Goal: Transaction & Acquisition: Purchase product/service

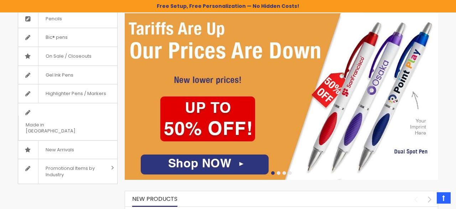
scroll to position [151, 0]
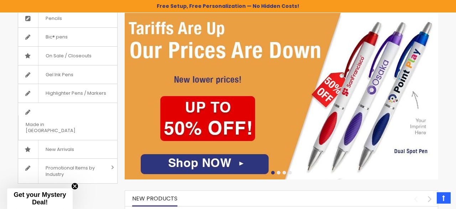
click at [214, 162] on img at bounding box center [282, 96] width 314 height 167
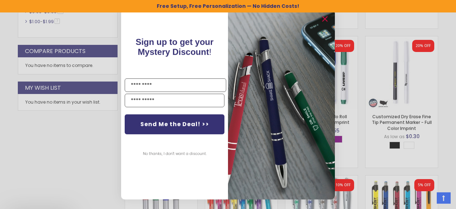
scroll to position [340, 0]
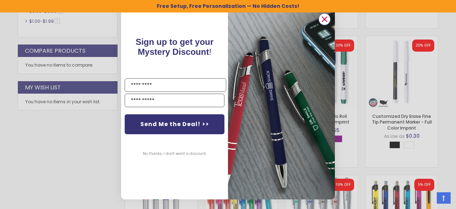
click at [327, 18] on circle "Close dialog" at bounding box center [324, 19] width 11 height 11
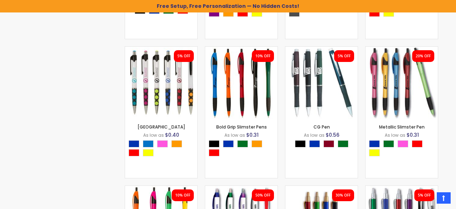
scroll to position [608, 0]
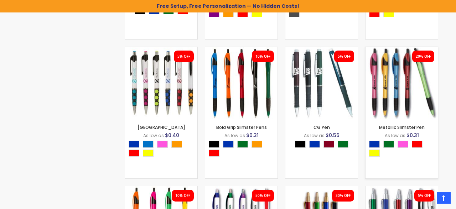
click at [400, 81] on img at bounding box center [402, 83] width 72 height 72
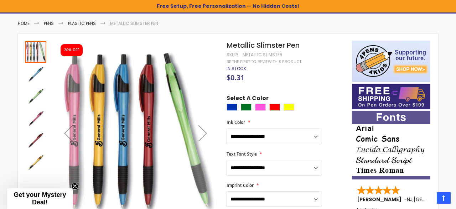
scroll to position [110, 0]
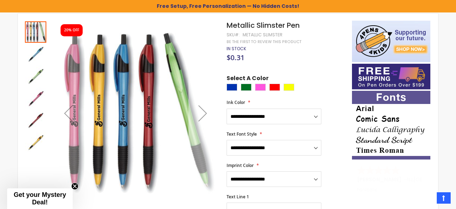
click at [204, 114] on div "Next" at bounding box center [203, 113] width 29 height 29
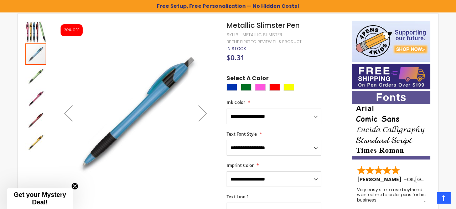
click at [204, 114] on div "Next" at bounding box center [203, 113] width 29 height 29
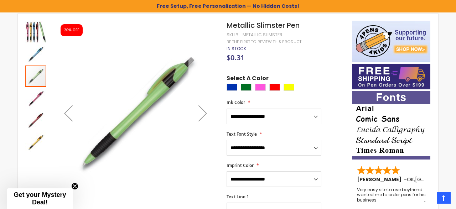
click at [204, 114] on div "Next" at bounding box center [203, 113] width 29 height 29
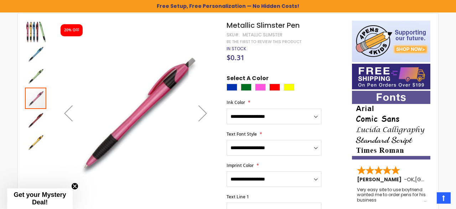
click at [204, 114] on div "Next" at bounding box center [203, 113] width 29 height 29
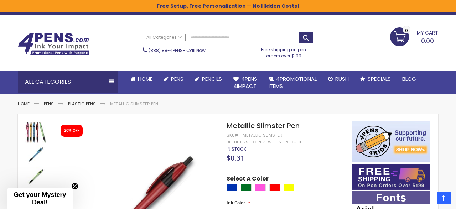
scroll to position [0, 0]
